Goal: Navigation & Orientation: Find specific page/section

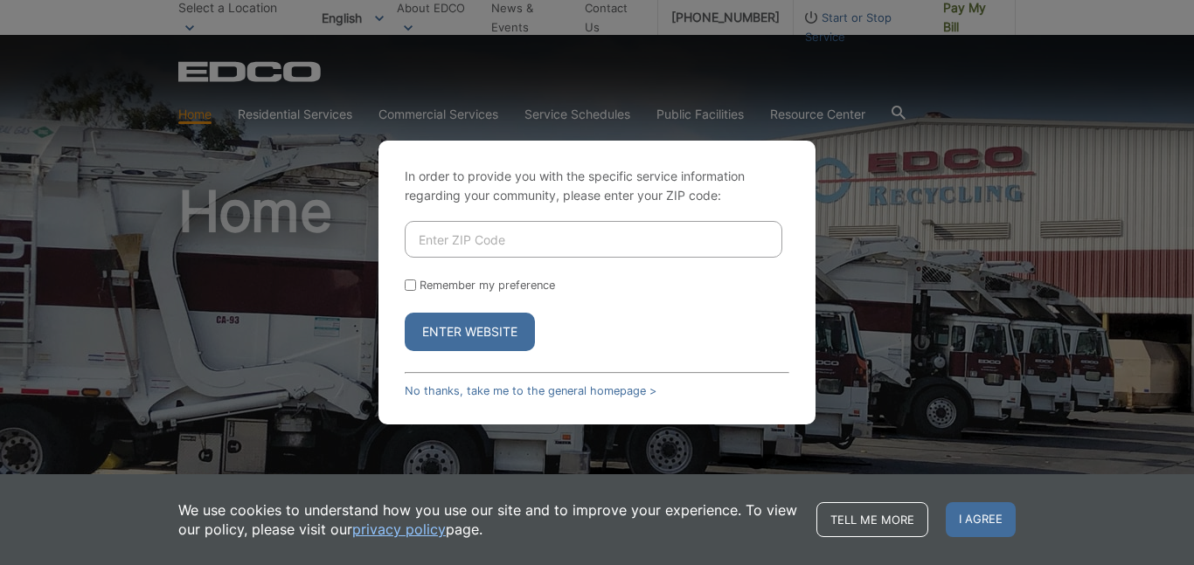
click at [440, 326] on button "Enter Website" at bounding box center [470, 332] width 130 height 38
click at [485, 249] on input "Enter ZIP Code" at bounding box center [594, 239] width 378 height 37
type input "92126"
click at [477, 280] on label "Remember my preference" at bounding box center [487, 285] width 135 height 13
click at [416, 280] on input "Remember my preference" at bounding box center [410, 285] width 11 height 11
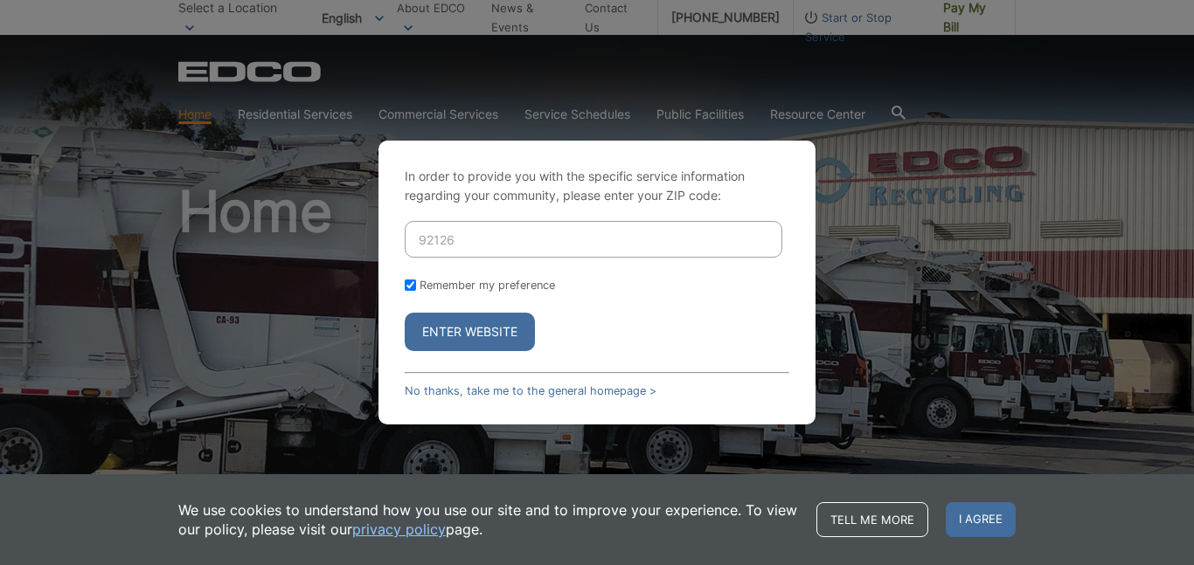
checkbox input "true"
click at [490, 330] on button "Enter Website" at bounding box center [470, 332] width 130 height 38
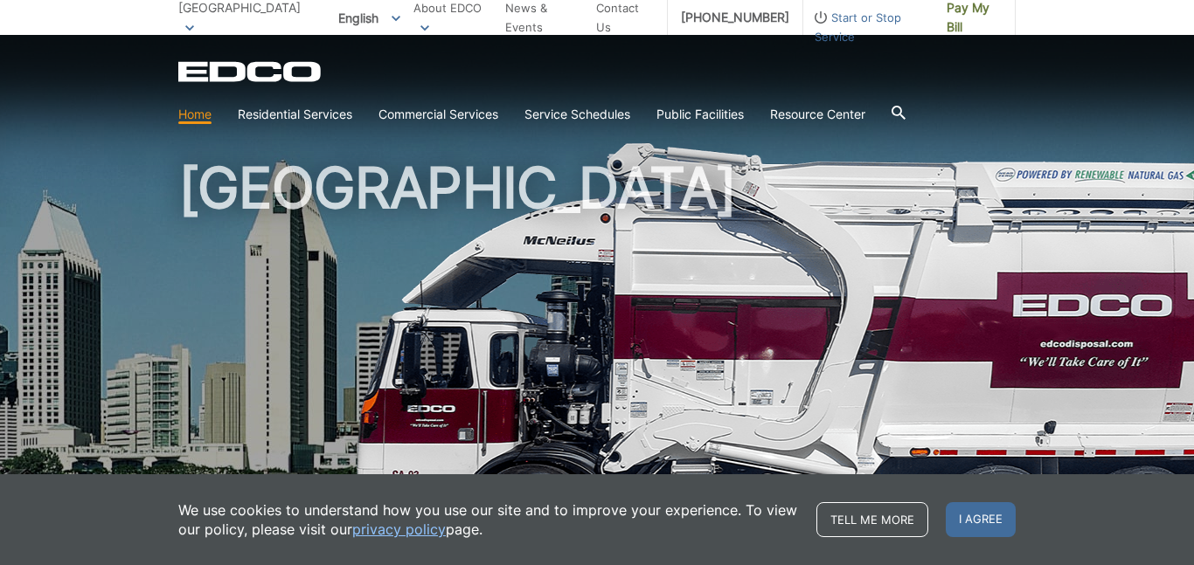
scroll to position [101, 0]
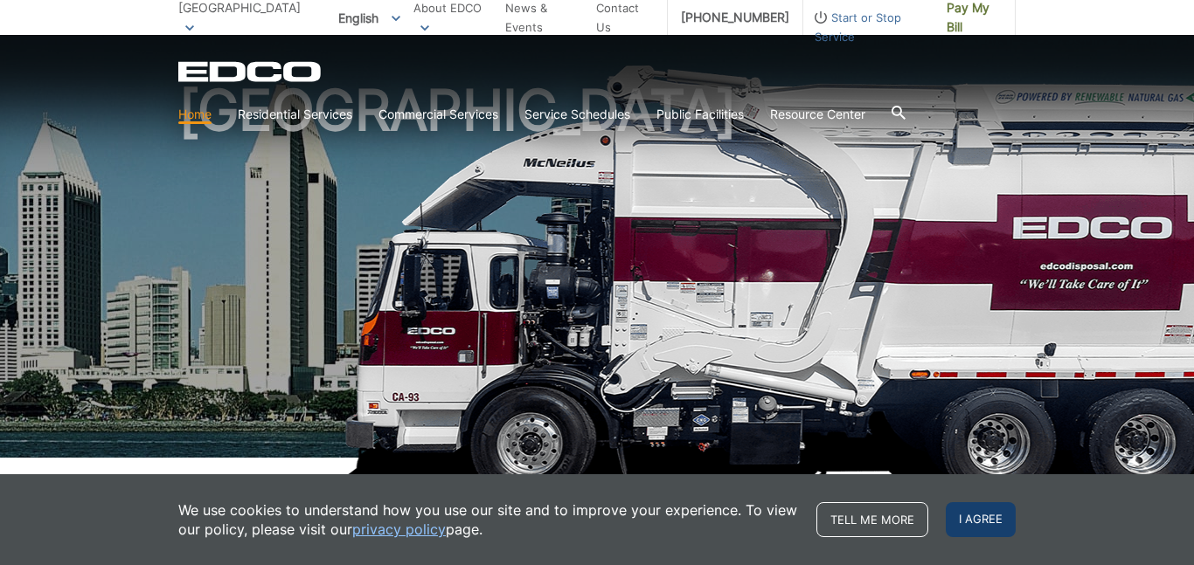
click at [954, 525] on span "I agree" at bounding box center [981, 520] width 70 height 35
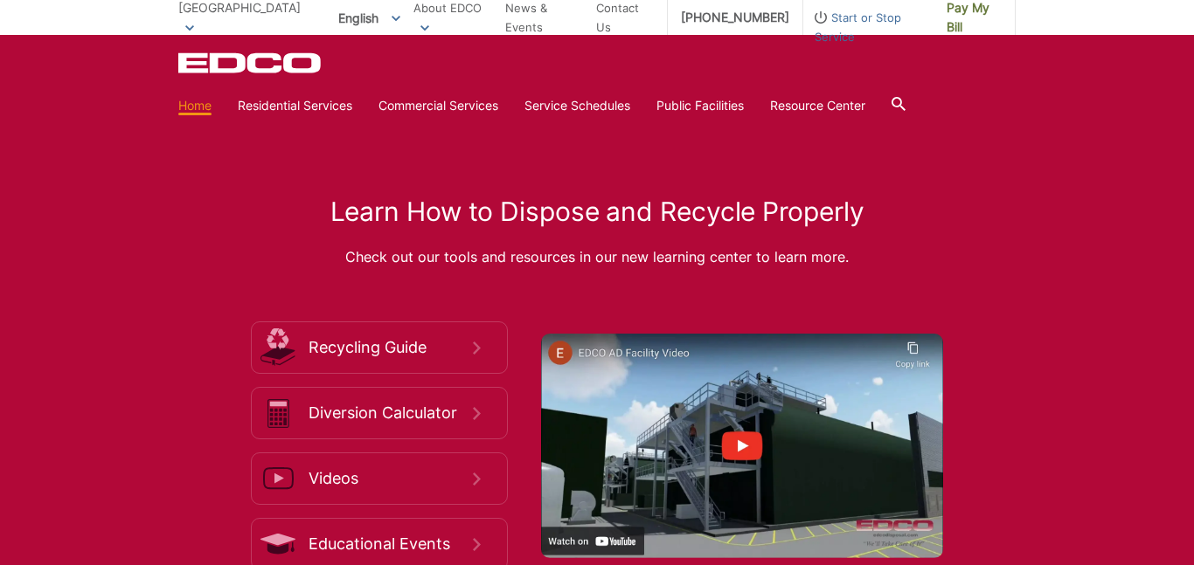
scroll to position [2632, 0]
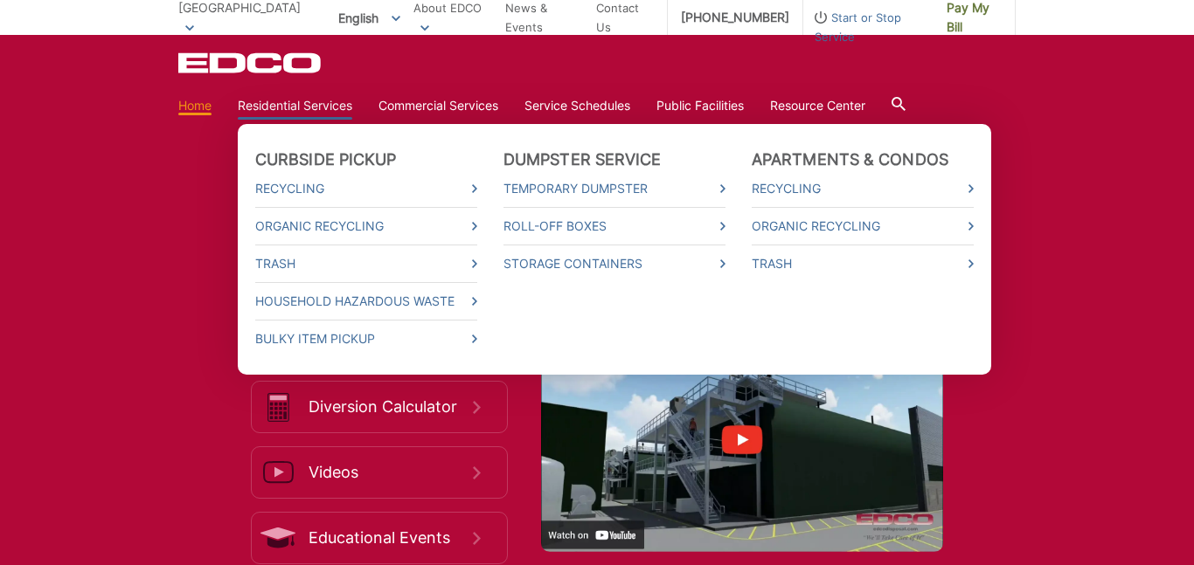
click at [335, 113] on link "Residential Services" at bounding box center [295, 105] width 114 height 19
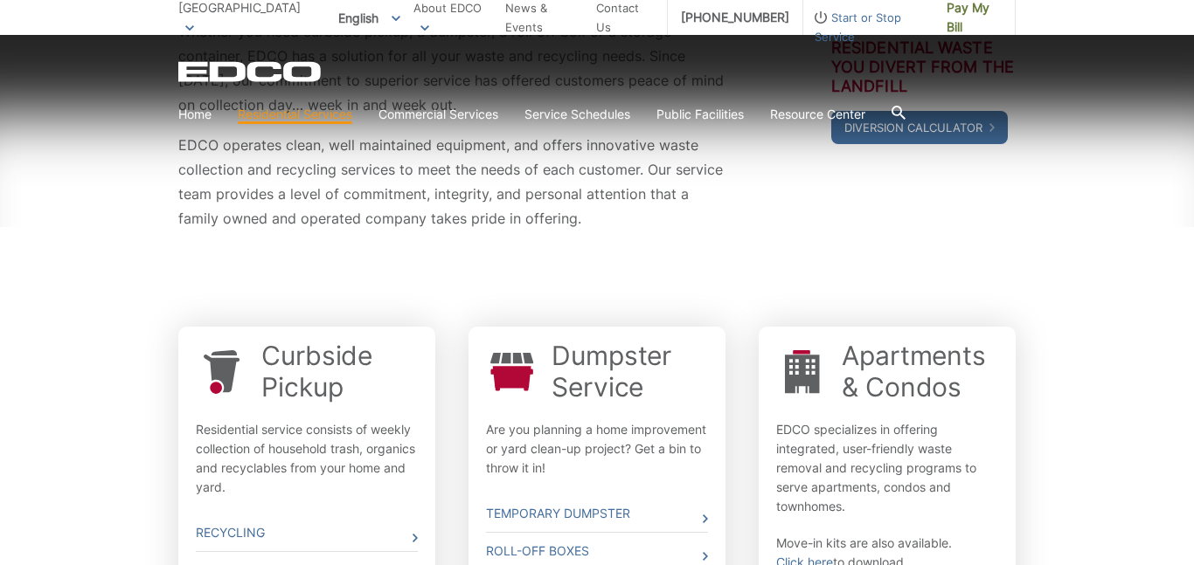
scroll to position [376, 0]
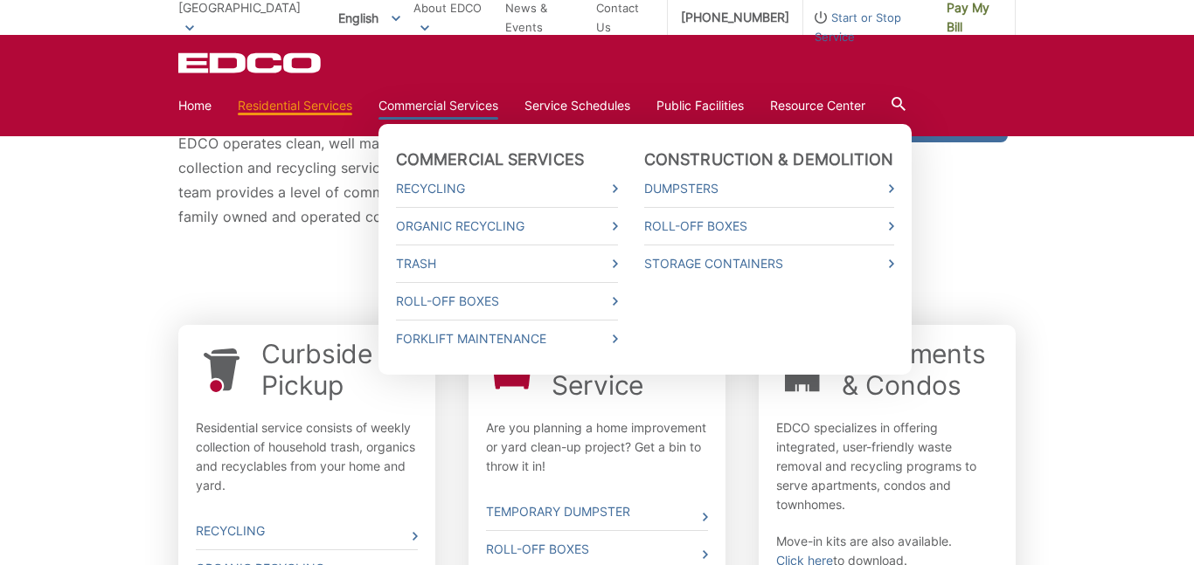
click at [413, 108] on link "Commercial Services" at bounding box center [438, 105] width 120 height 19
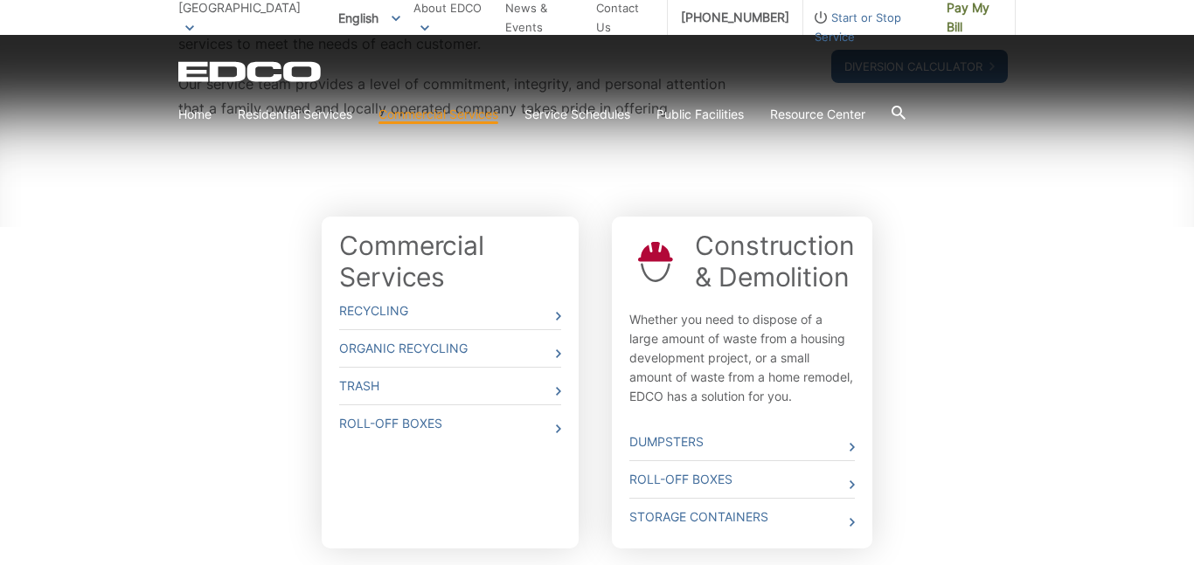
scroll to position [440, 0]
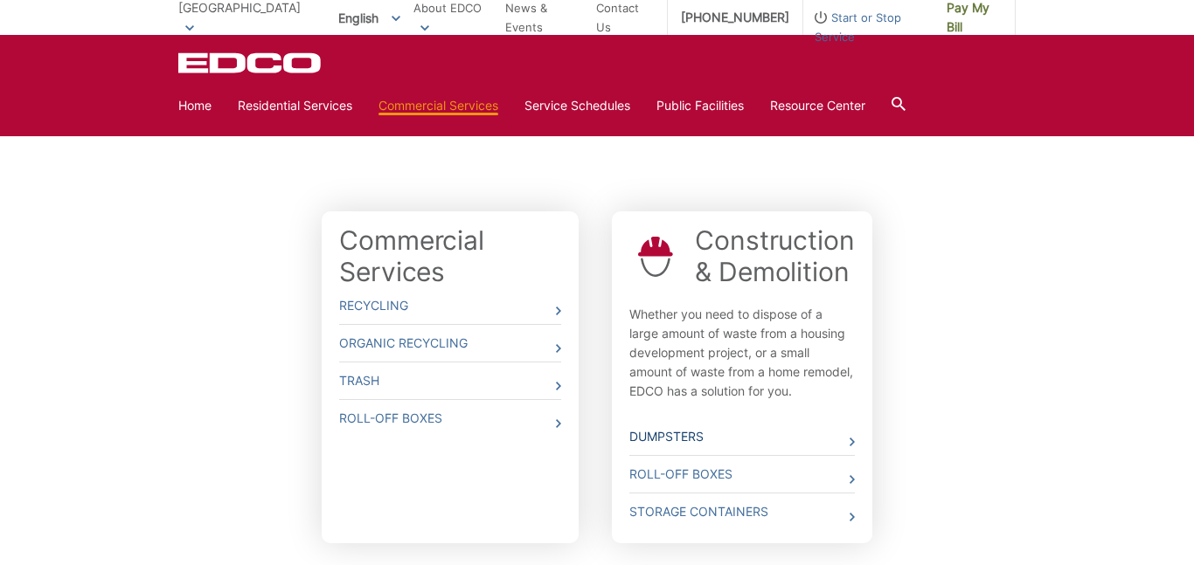
click at [676, 431] on link "Dumpsters" at bounding box center [741, 437] width 225 height 37
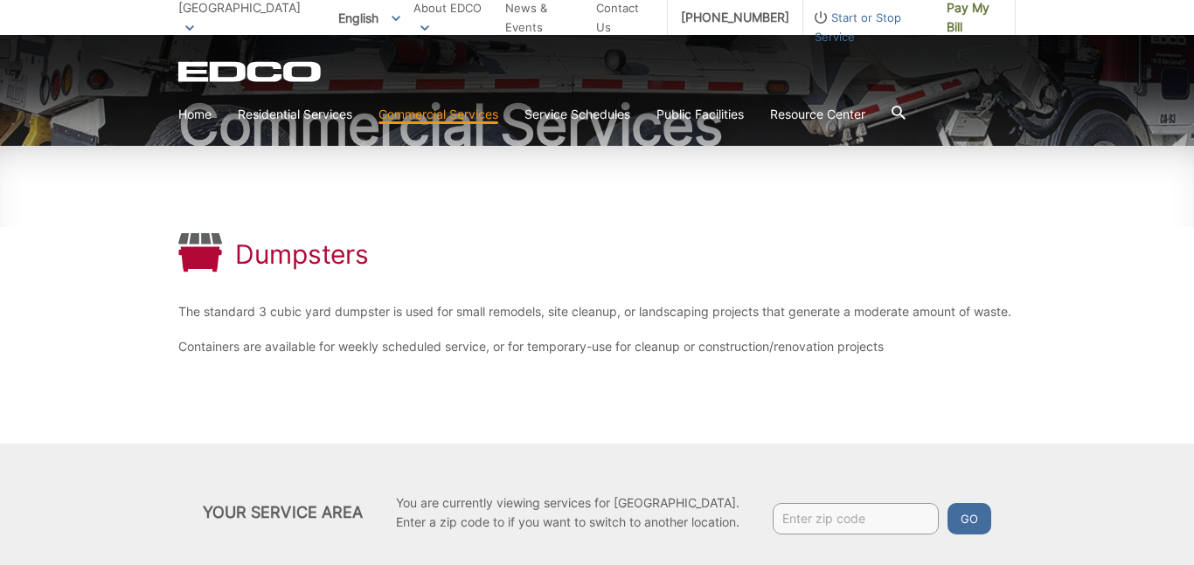
scroll to position [286, 0]
